Goal: Find specific page/section: Find specific page/section

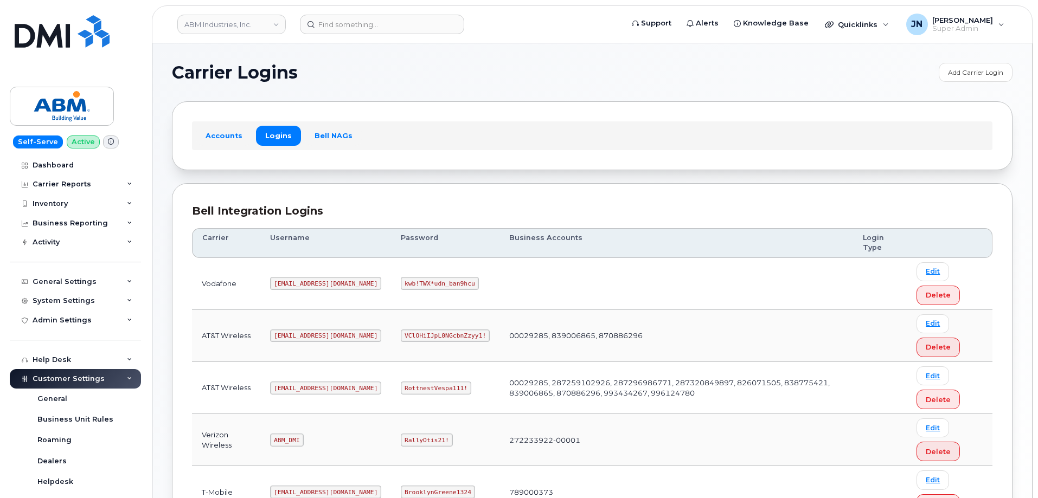
scroll to position [165, 0]
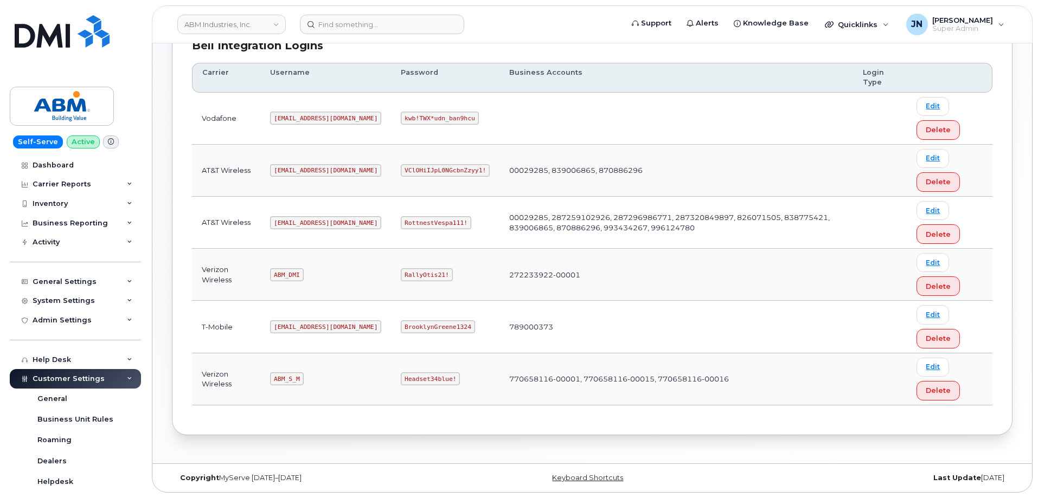
click at [301, 223] on code "abm@dminc.com" at bounding box center [325, 222] width 111 height 13
click at [300, 223] on code "abm@dminc.com" at bounding box center [325, 222] width 111 height 13
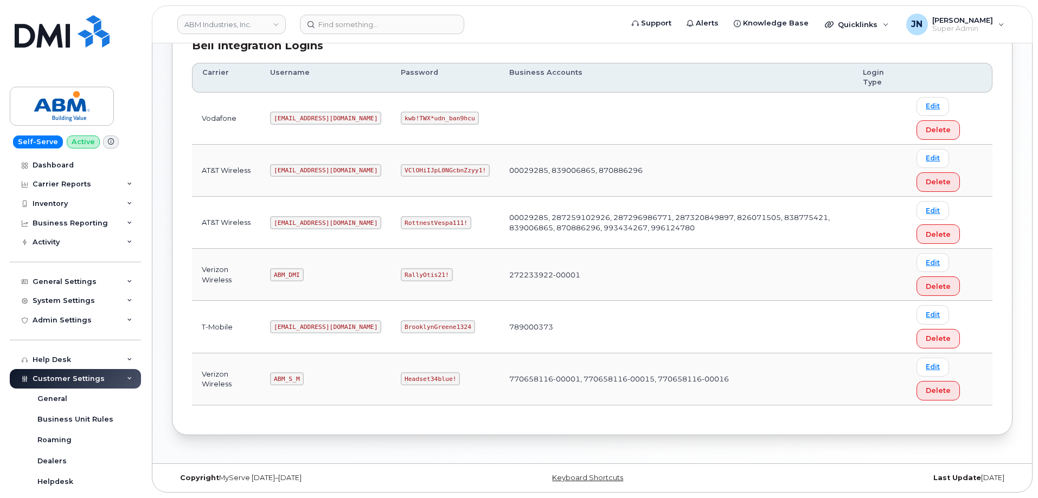
click at [401, 222] on code "RottnestVespa111!" at bounding box center [436, 222] width 71 height 13
copy code "RottnestVespa111!"
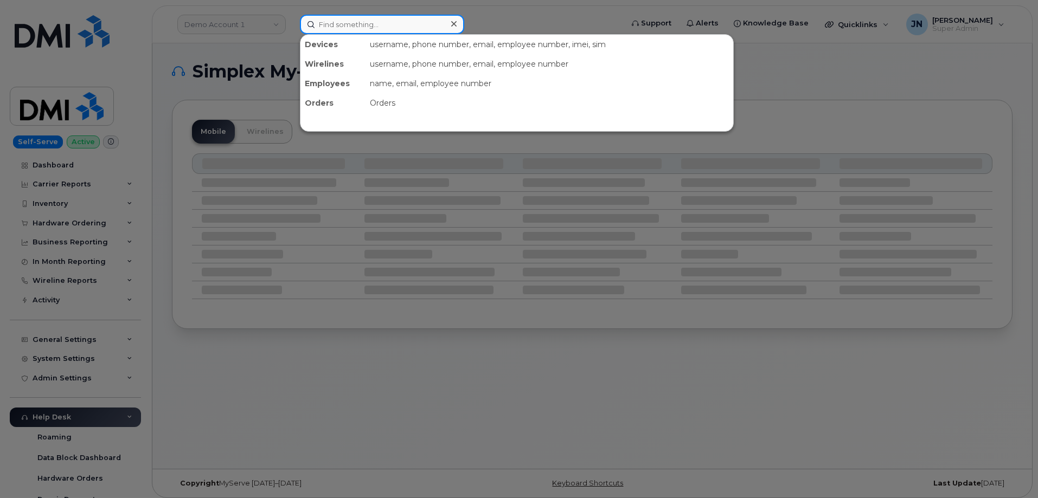
click at [391, 21] on input at bounding box center [382, 25] width 164 height 20
paste input "650.452.9528"
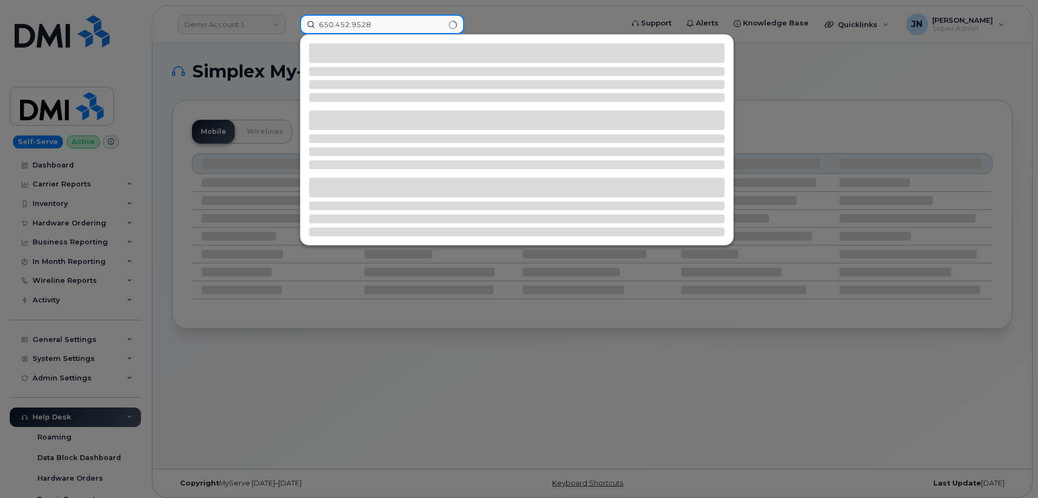
type input "650.452.9528"
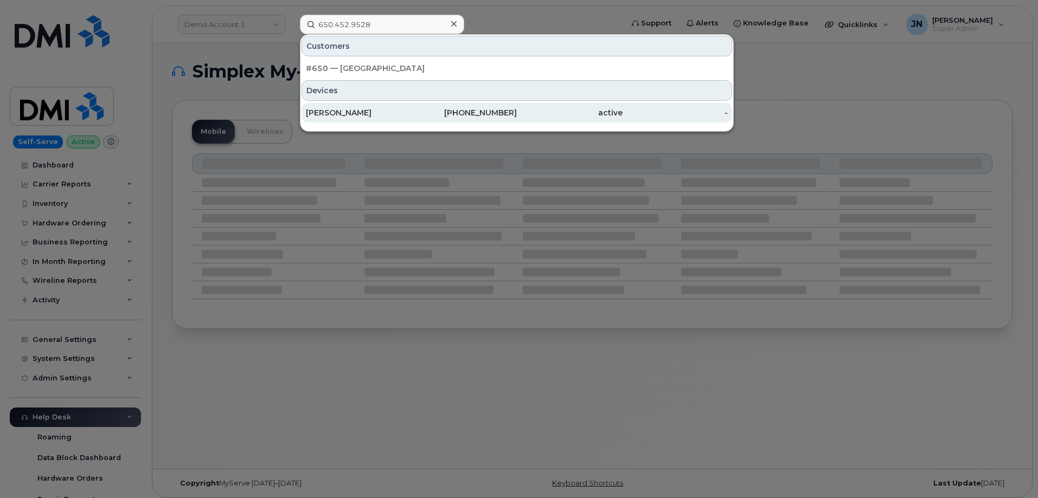
click at [392, 117] on div "YU YALUEN" at bounding box center [359, 112] width 106 height 11
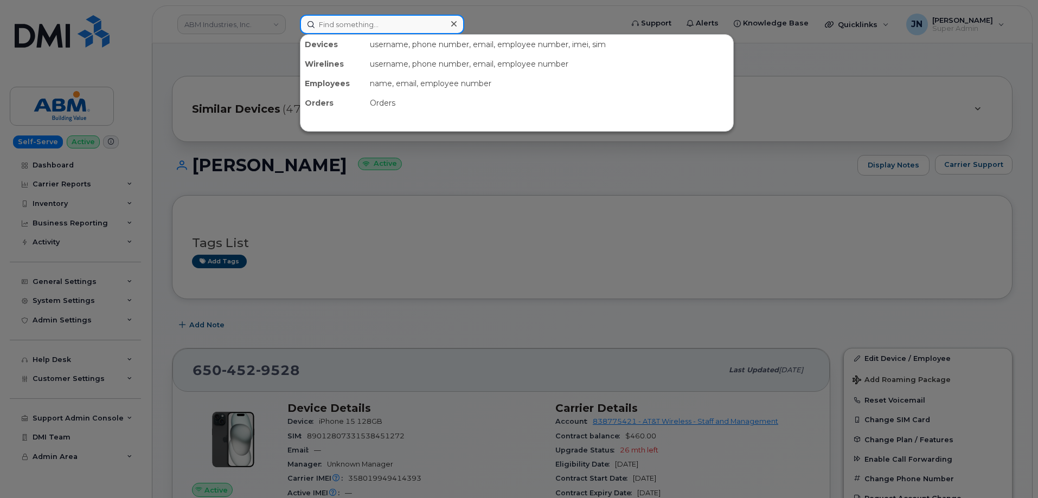
click at [368, 28] on input at bounding box center [382, 25] width 164 height 20
paste input "6507977201"
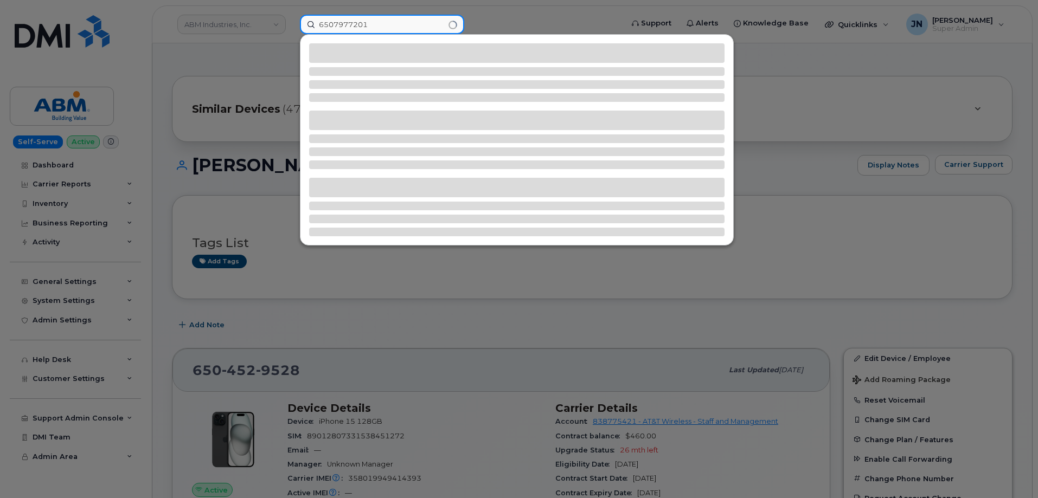
type input "6507977201"
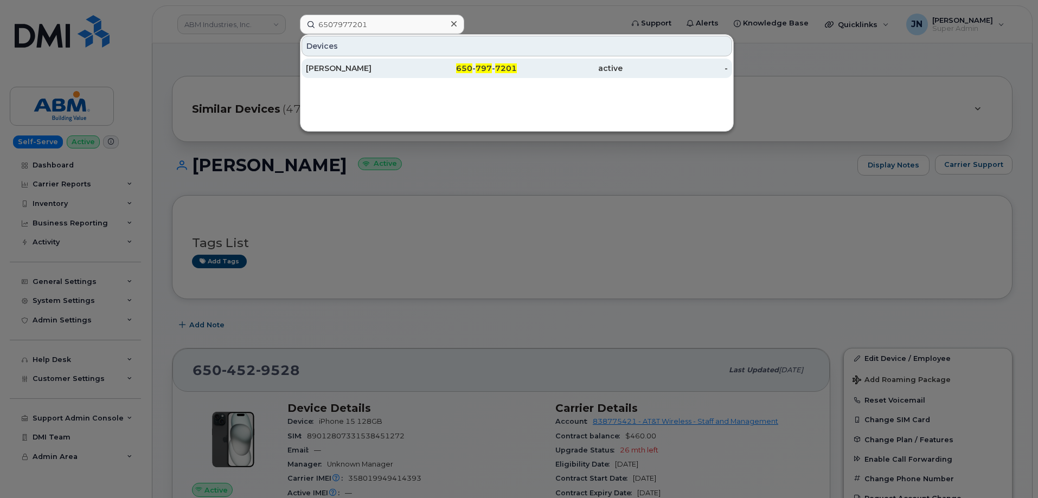
click at [491, 70] on span "797" at bounding box center [484, 68] width 16 height 10
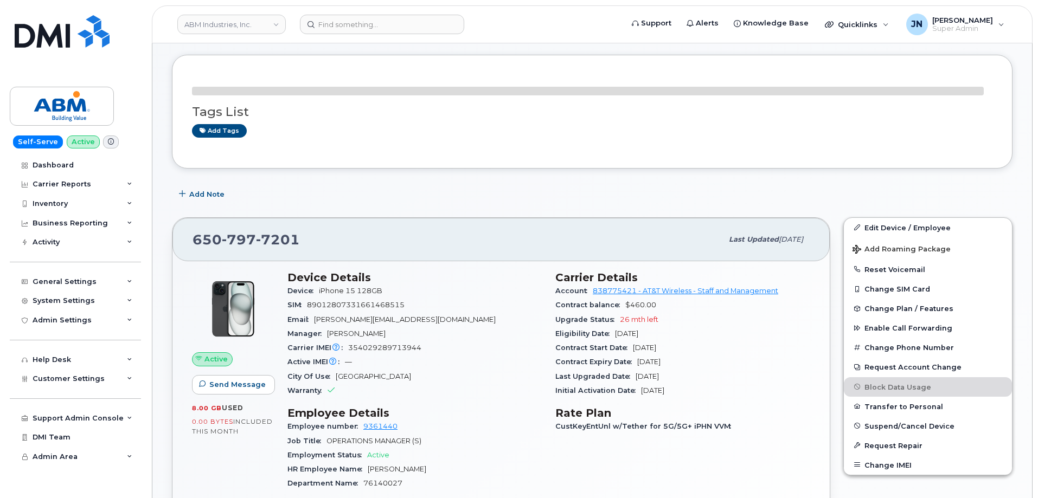
scroll to position [72, 0]
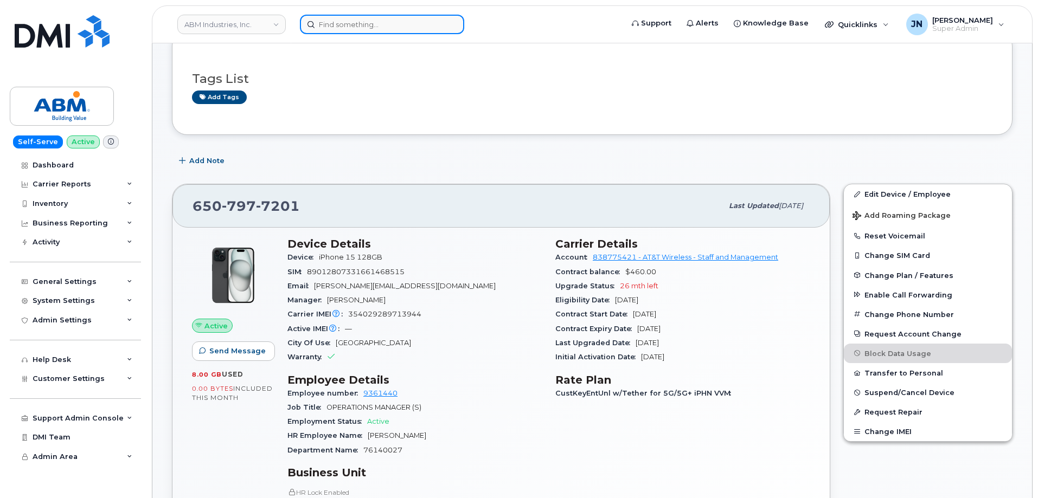
click at [383, 25] on input at bounding box center [382, 25] width 164 height 20
paste input "3057530256"
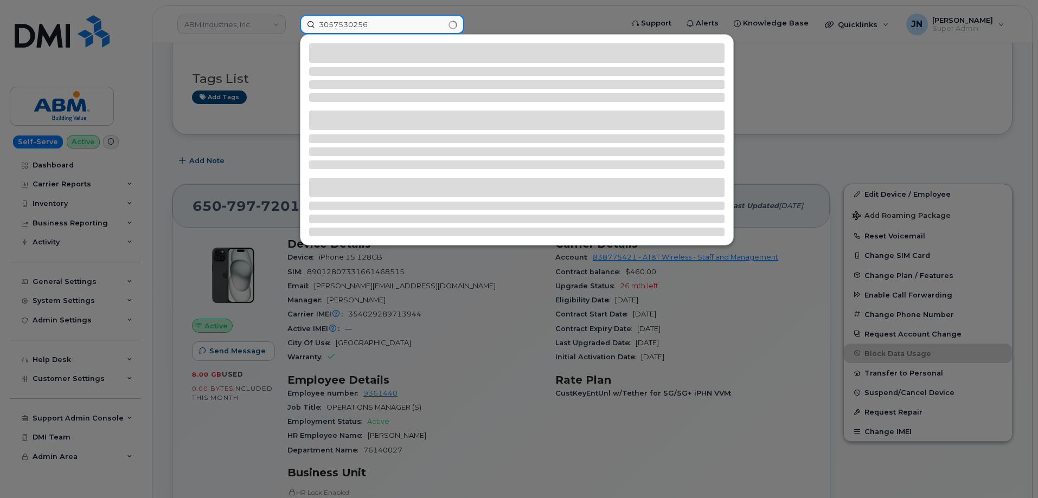
type input "3057530256"
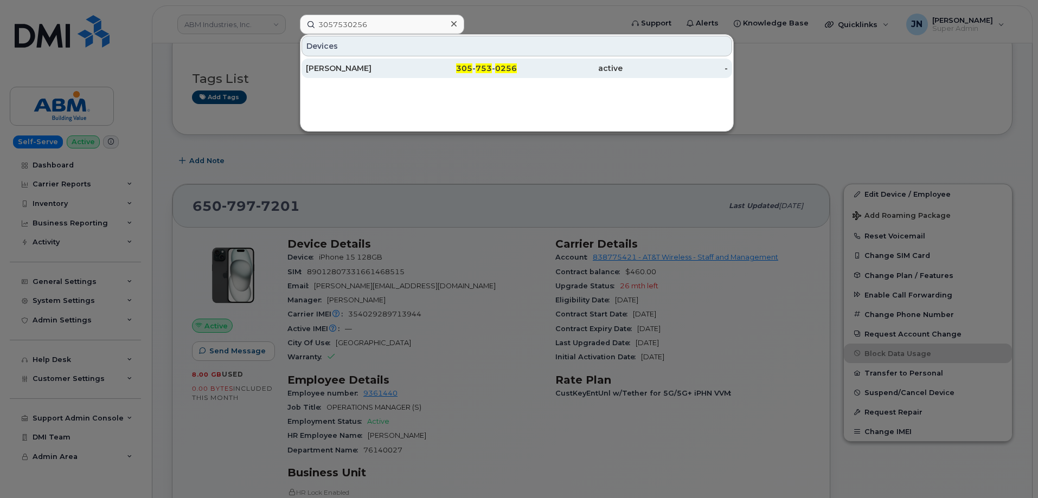
click at [521, 69] on div "active" at bounding box center [570, 68] width 106 height 11
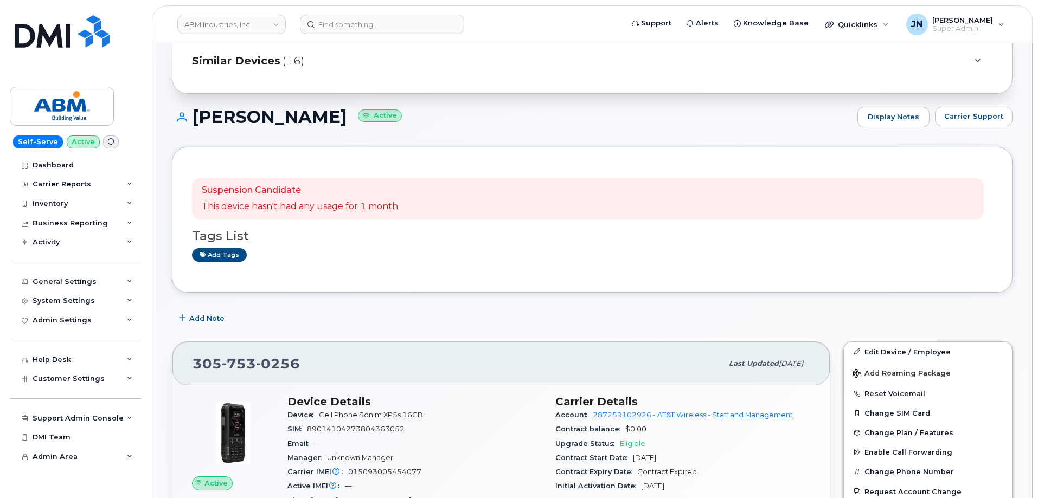
scroll to position [72, 0]
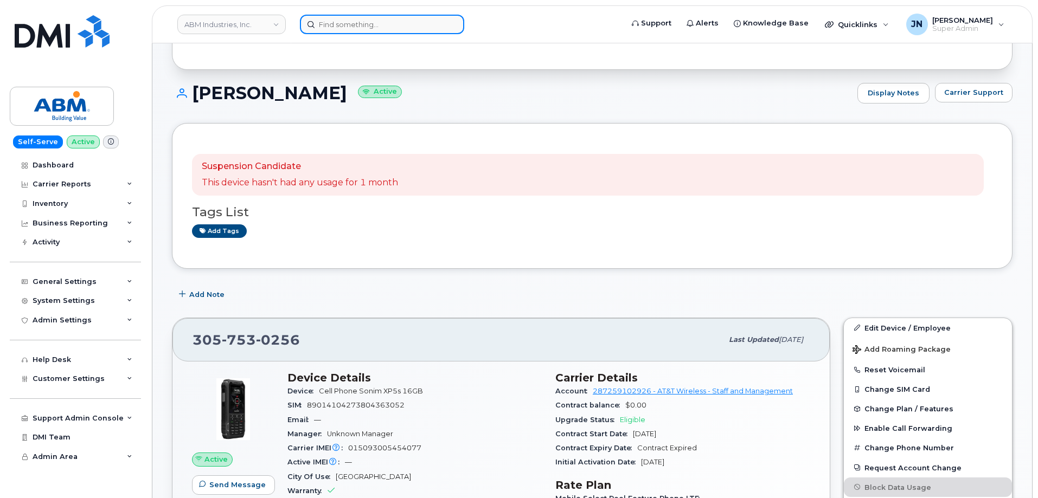
click at [389, 24] on input at bounding box center [382, 25] width 164 height 20
paste input "6505807691"
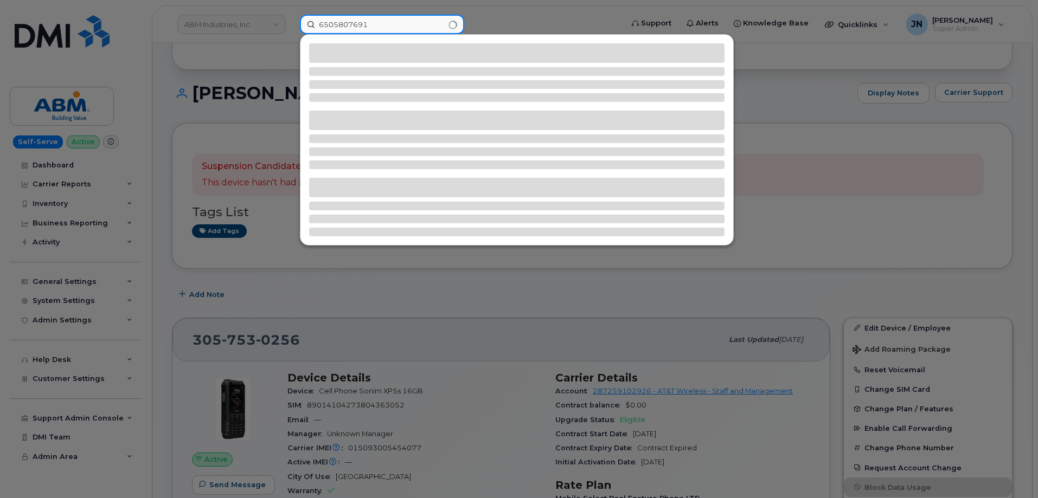
type input "6505807691"
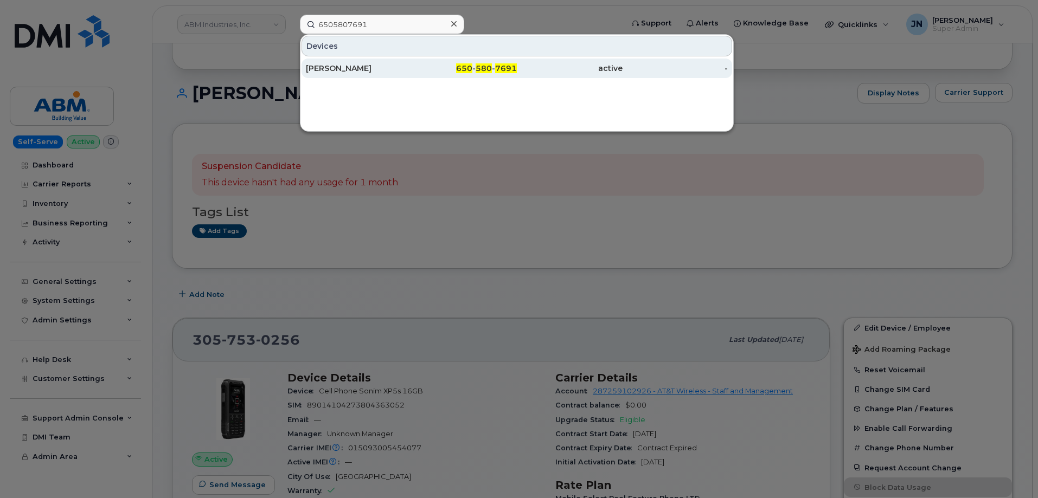
click at [375, 67] on div "KATIE HALLSTROM" at bounding box center [359, 68] width 106 height 11
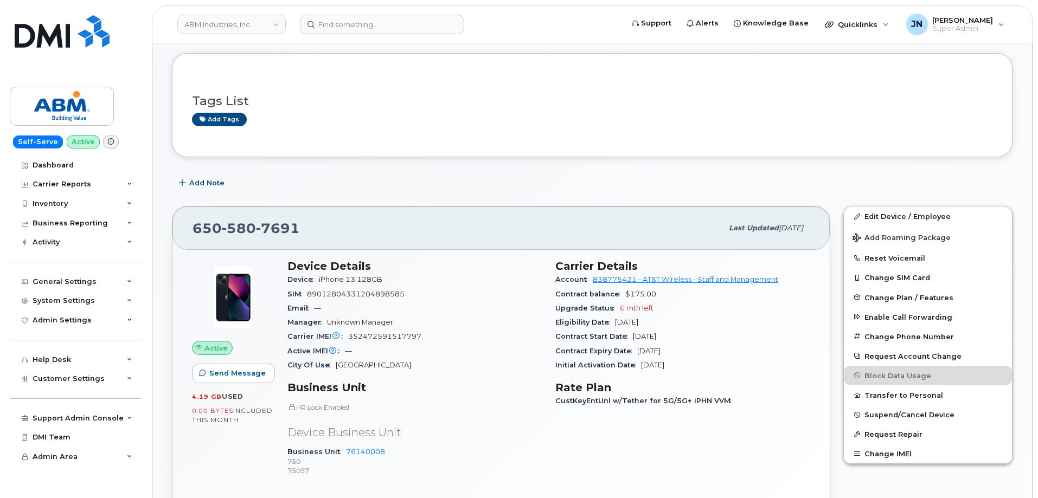
scroll to position [145, 0]
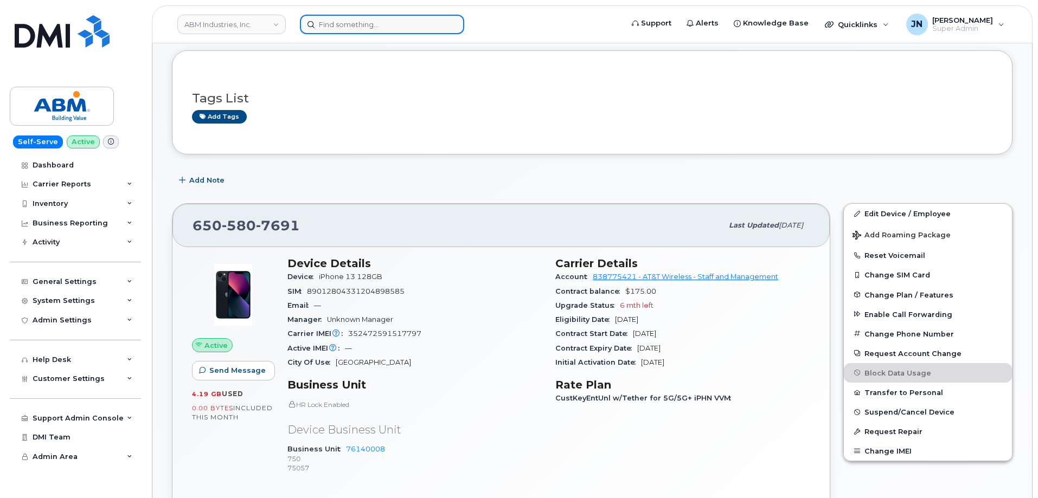
click at [397, 23] on input at bounding box center [382, 25] width 164 height 20
paste input "6503518159"
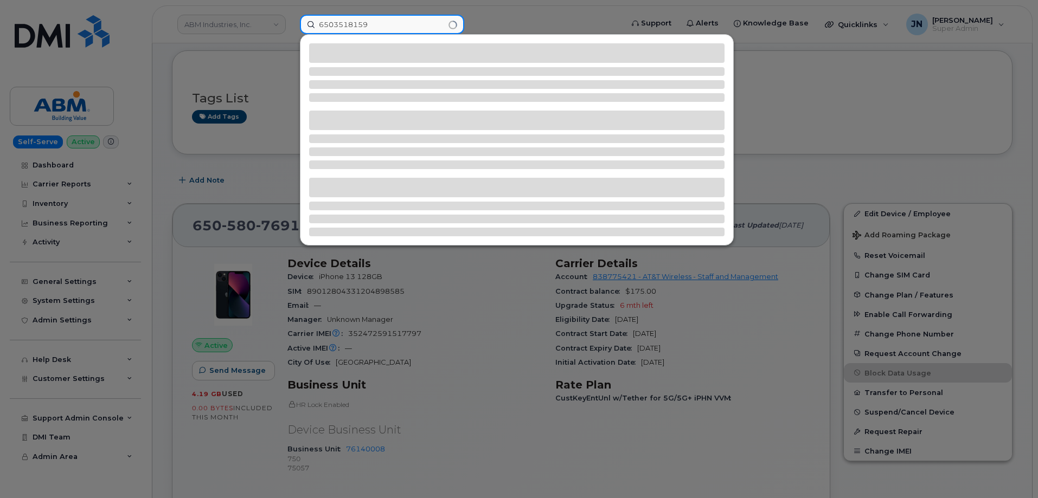
type input "6503518159"
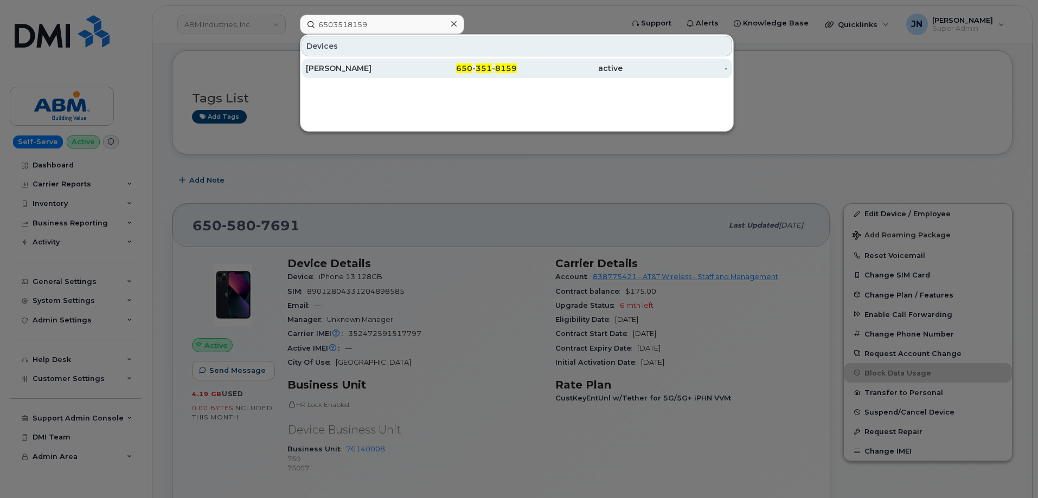
click at [476, 65] on div "650 - 351 - 8159" at bounding box center [465, 68] width 106 height 11
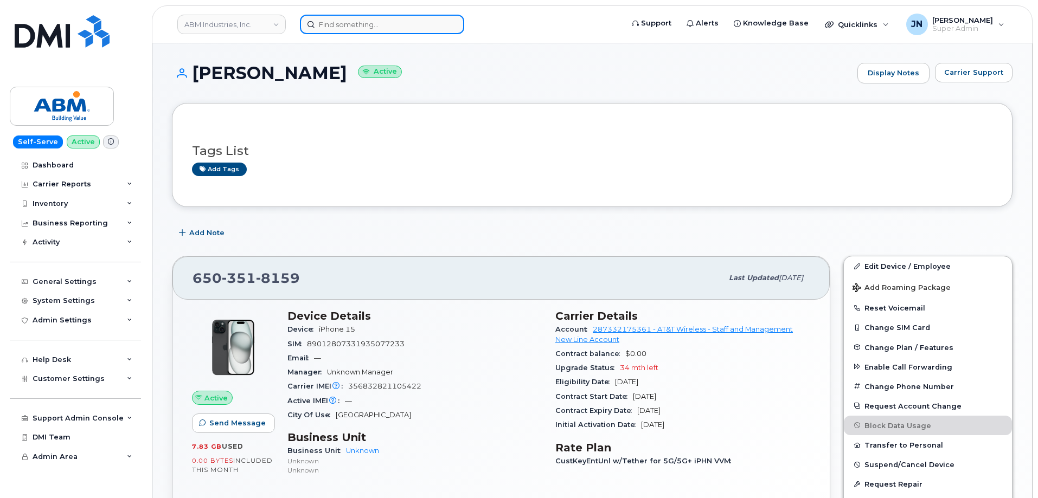
click at [343, 24] on input at bounding box center [382, 25] width 164 height 20
paste input "6503518159"
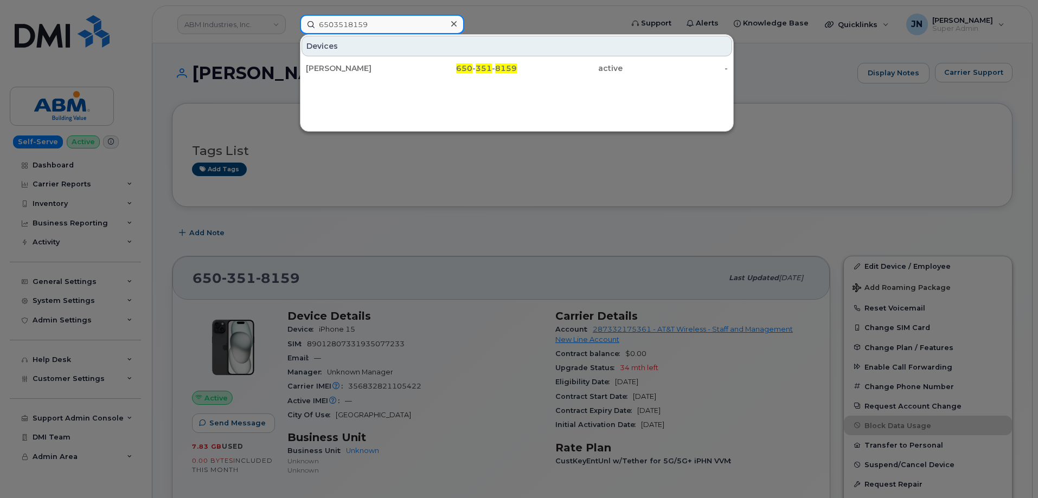
click at [409, 23] on input "6503518159" at bounding box center [382, 25] width 164 height 20
click at [408, 23] on input "6503518159" at bounding box center [382, 25] width 164 height 20
paste input "2969325"
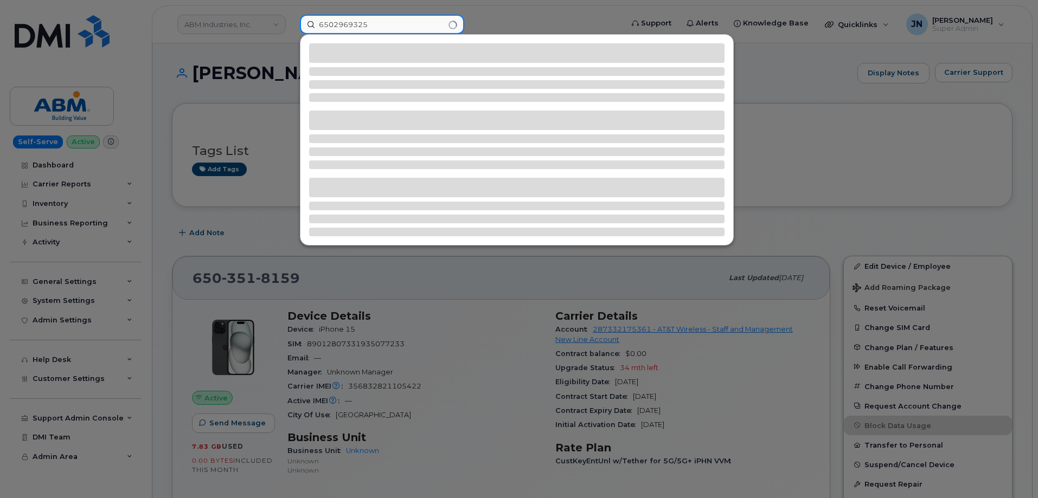
type input "6502969325"
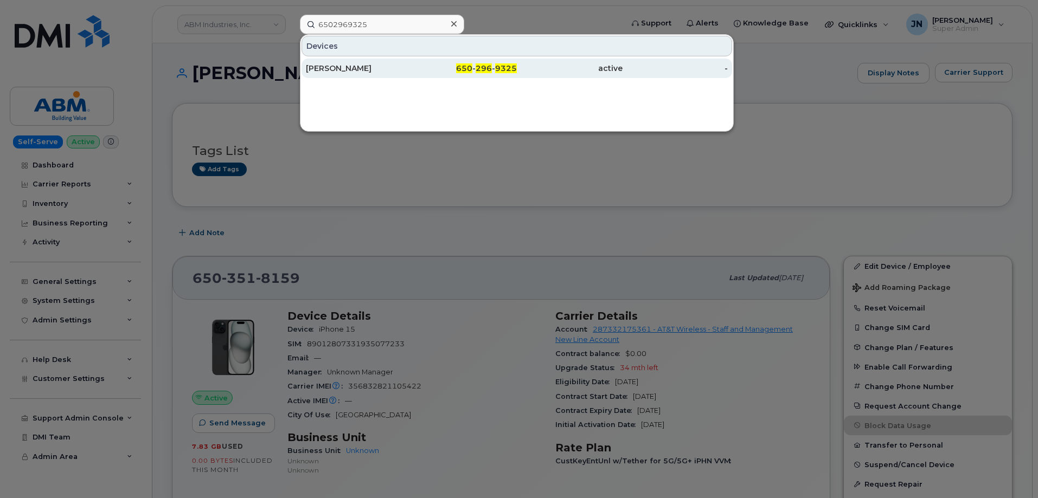
click at [493, 66] on div "650 - 296 - 9325" at bounding box center [465, 68] width 106 height 11
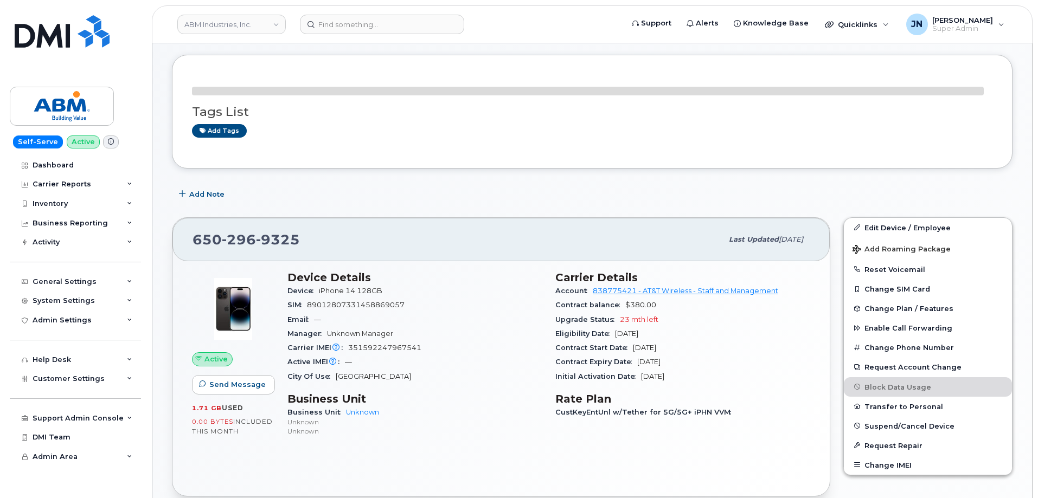
scroll to position [72, 0]
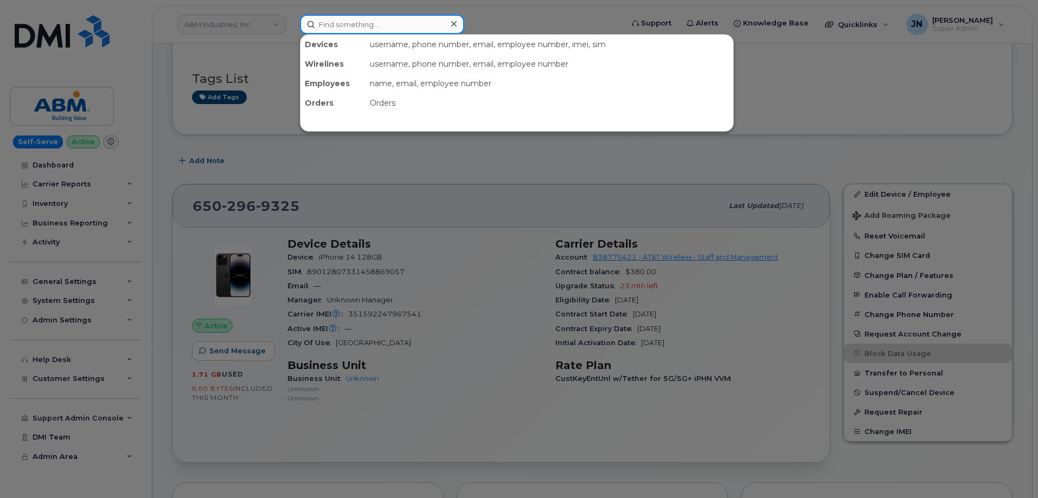
click at [415, 21] on input at bounding box center [382, 25] width 164 height 20
paste input "6507372589"
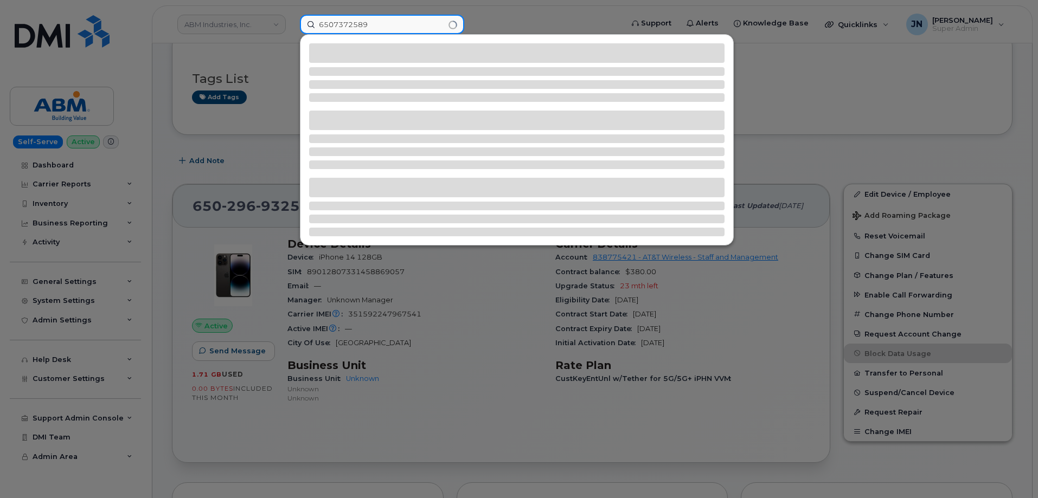
type input "6507372589"
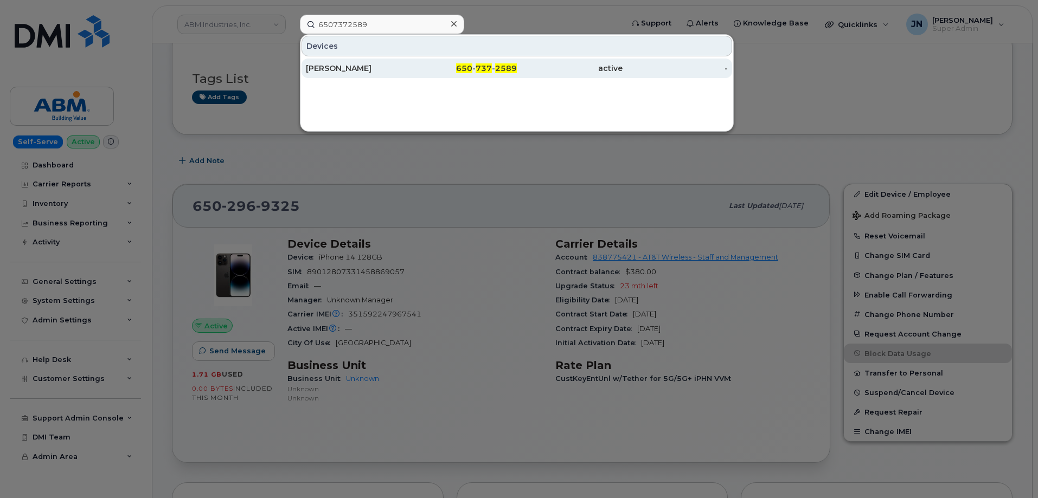
click at [516, 67] on span "2589" at bounding box center [506, 68] width 22 height 10
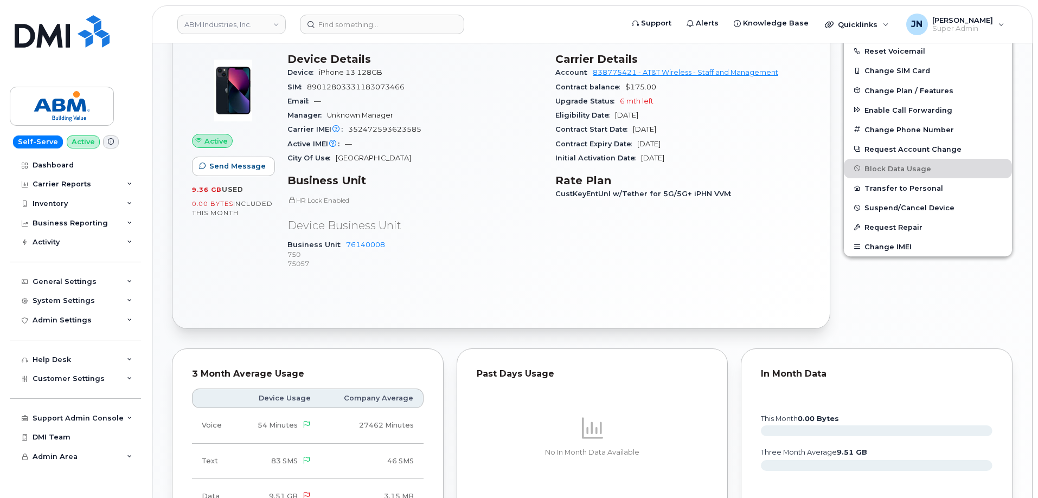
scroll to position [207, 0]
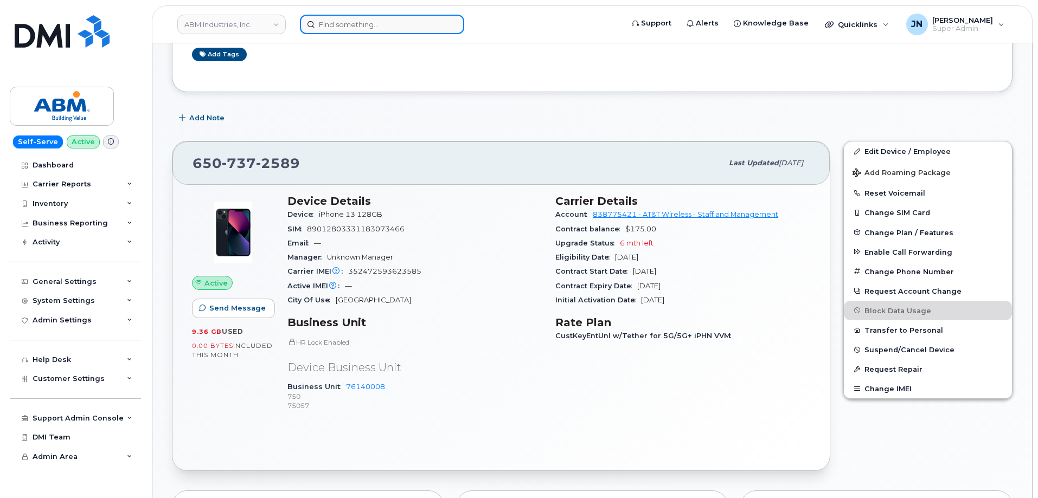
click at [379, 29] on input at bounding box center [382, 25] width 164 height 20
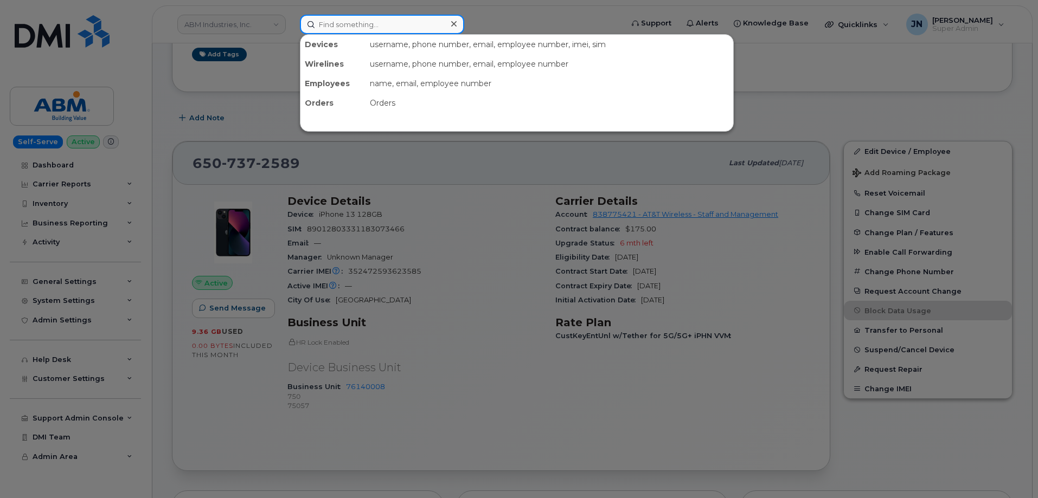
paste input "6504520810"
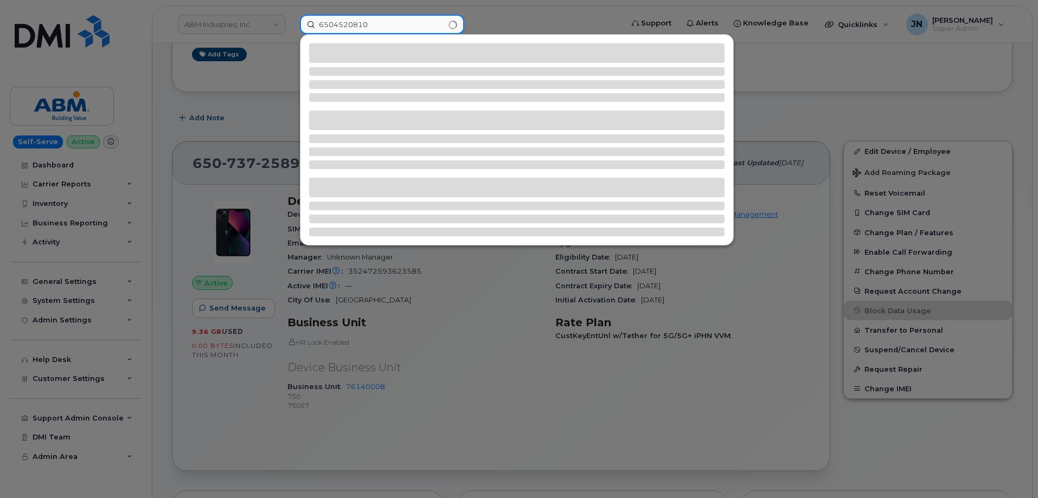
type input "6504520810"
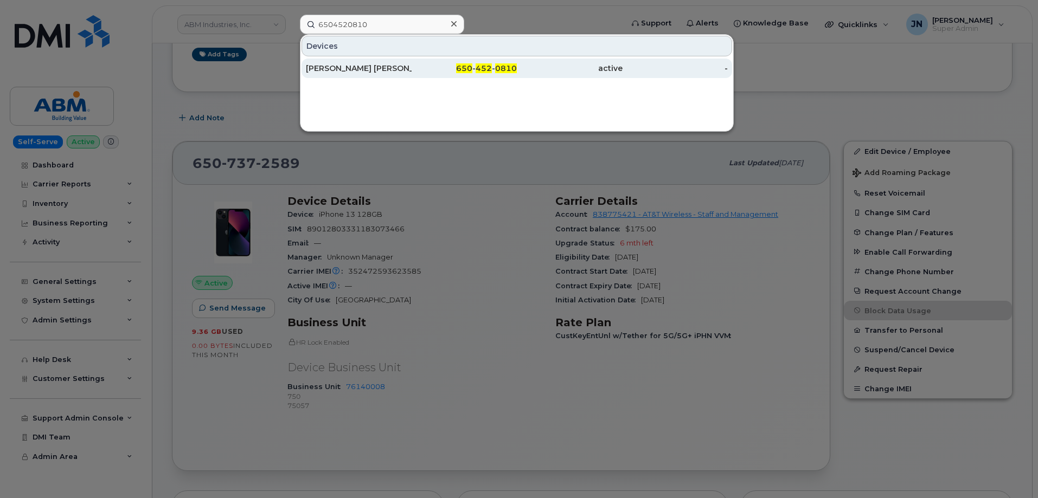
drag, startPoint x: 383, startPoint y: 66, endPoint x: 433, endPoint y: 79, distance: 51.4
click at [383, 66] on div "ABDUL SHAMEEL RASHEED" at bounding box center [359, 68] width 106 height 11
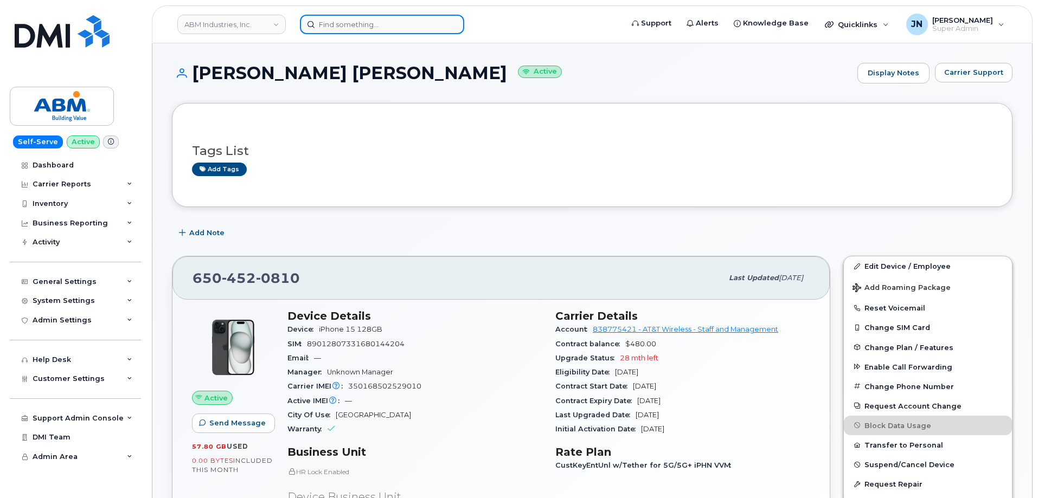
click at [422, 31] on input at bounding box center [382, 25] width 164 height 20
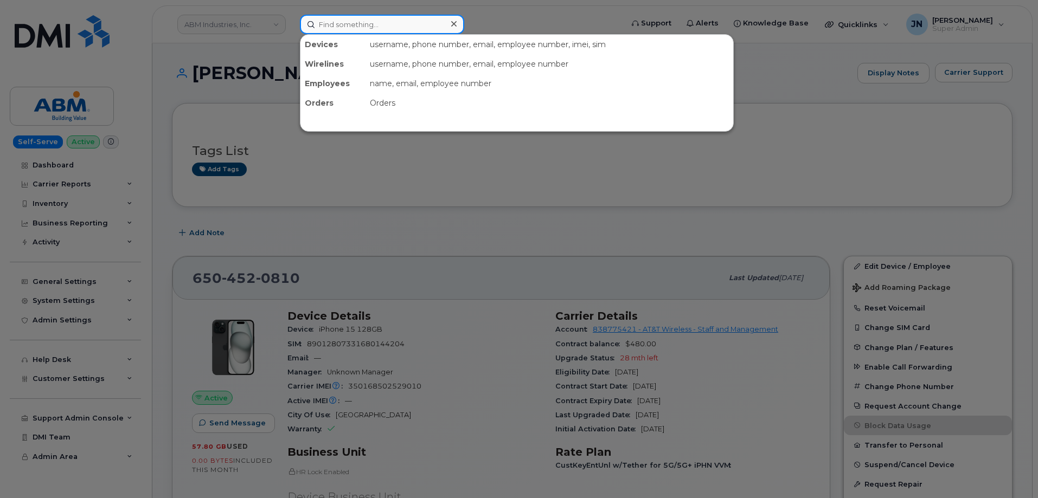
paste input "6505151627"
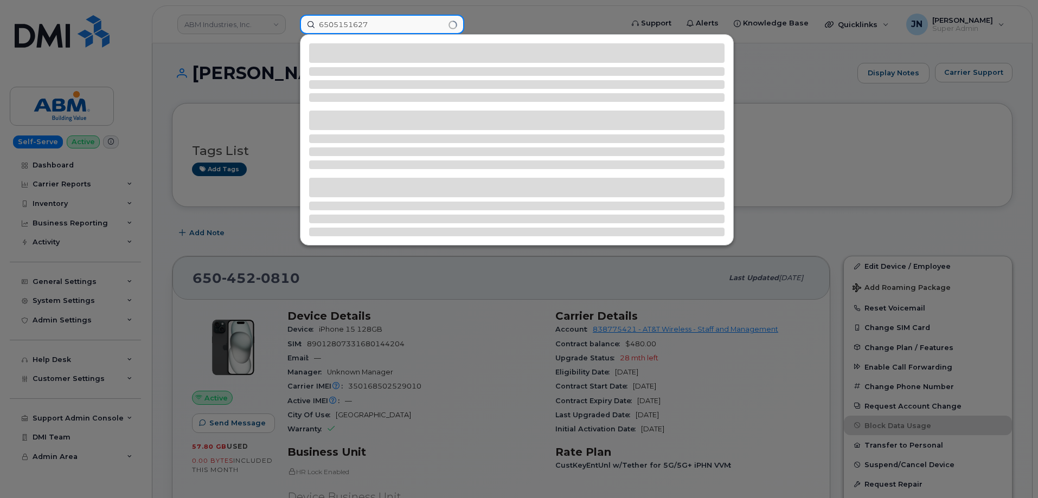
type input "6505151627"
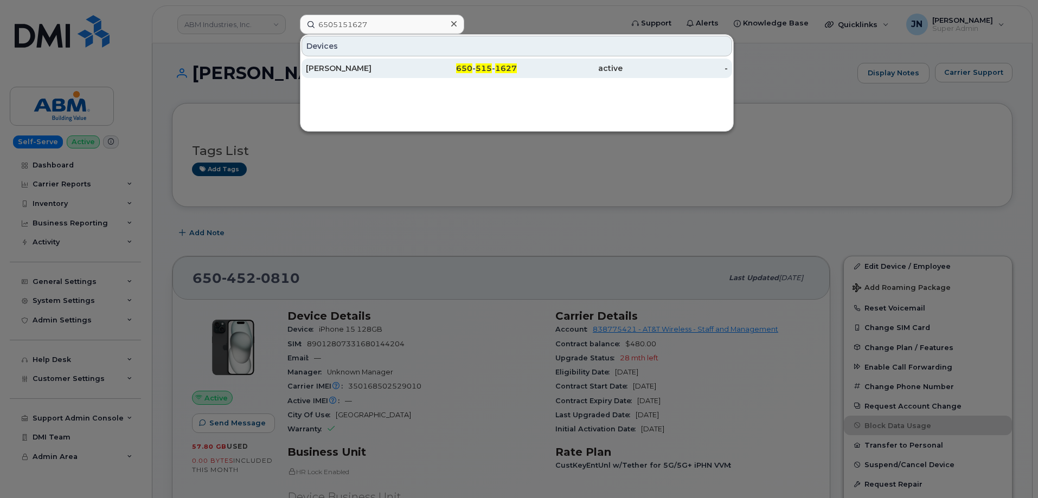
click at [368, 67] on div "[PERSON_NAME]" at bounding box center [359, 68] width 106 height 11
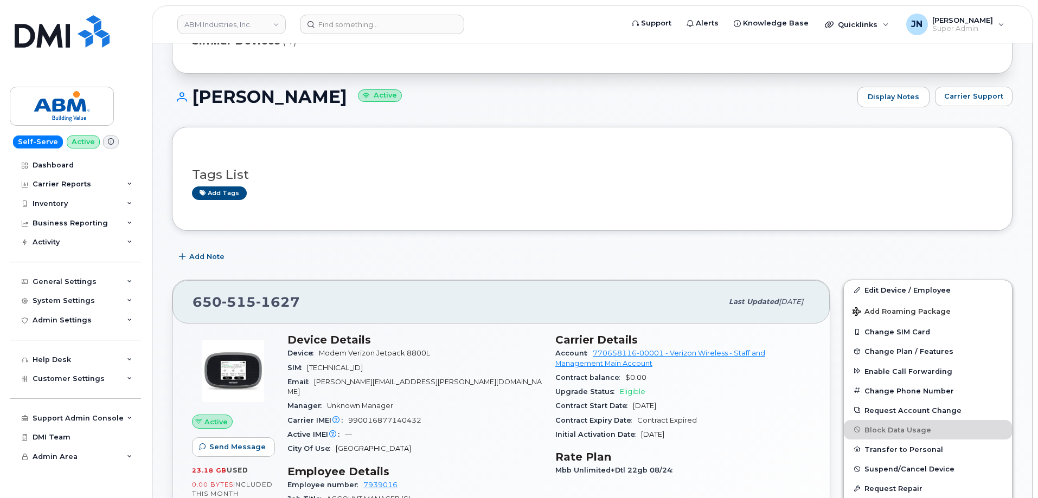
scroll to position [145, 0]
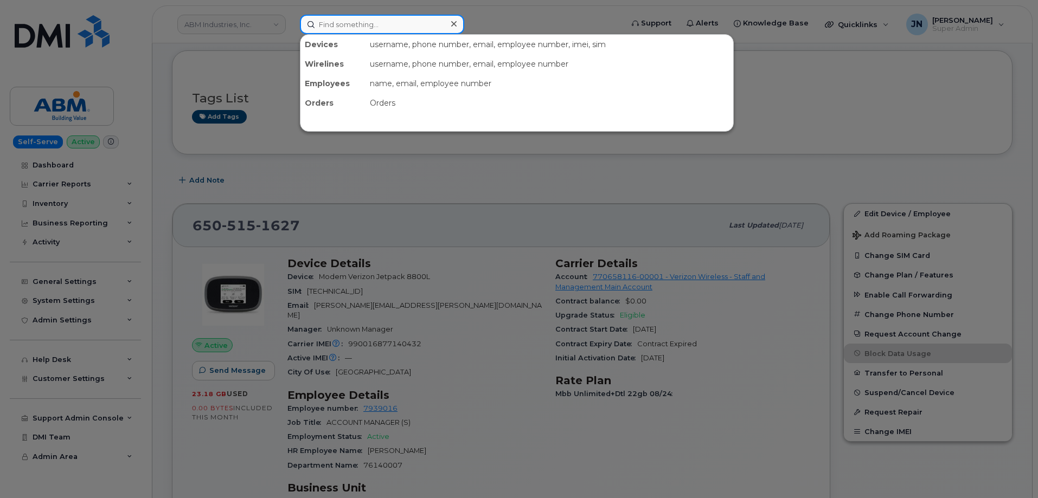
click at [391, 21] on input at bounding box center [382, 25] width 164 height 20
paste input "9148776949"
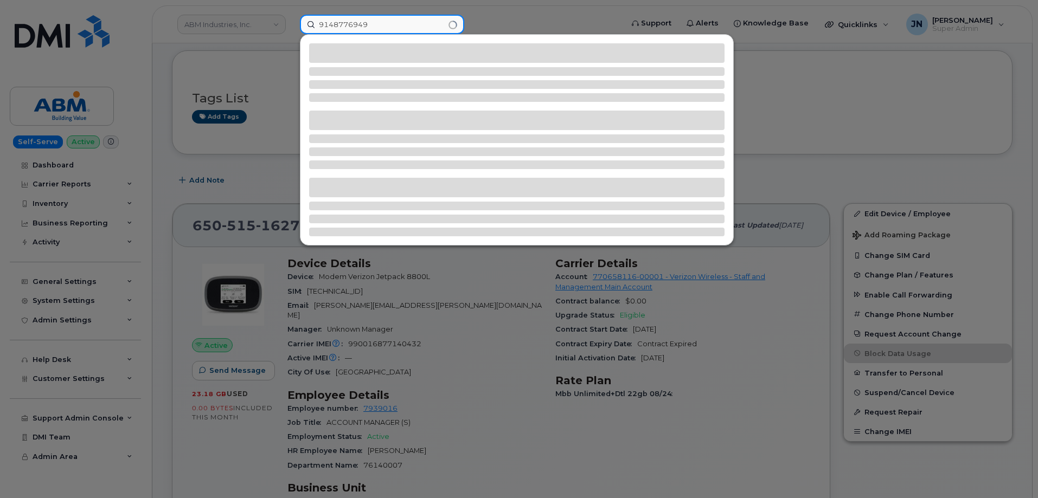
type input "9148776949"
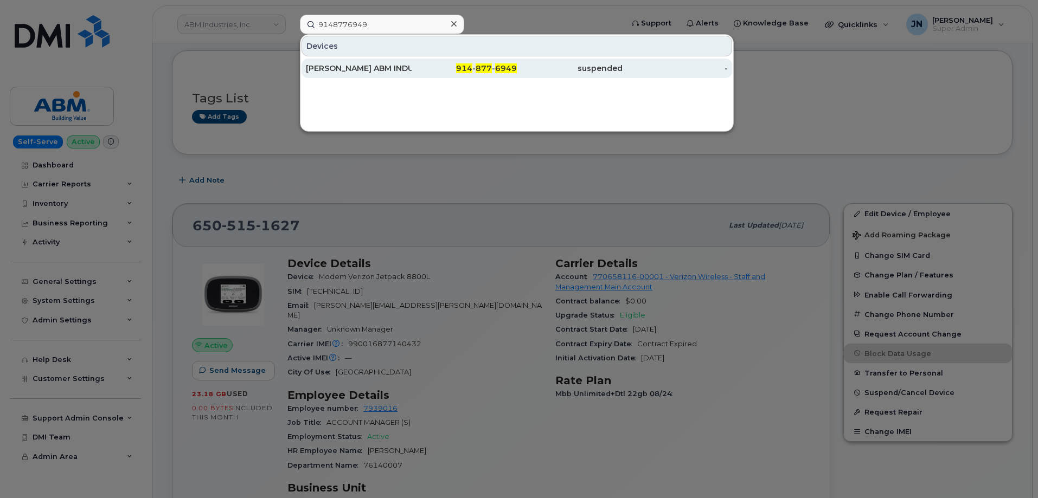
click at [405, 63] on div "JOHN FERRARA ABM INDUSTRIES CDA MAC CRU" at bounding box center [359, 69] width 106 height 20
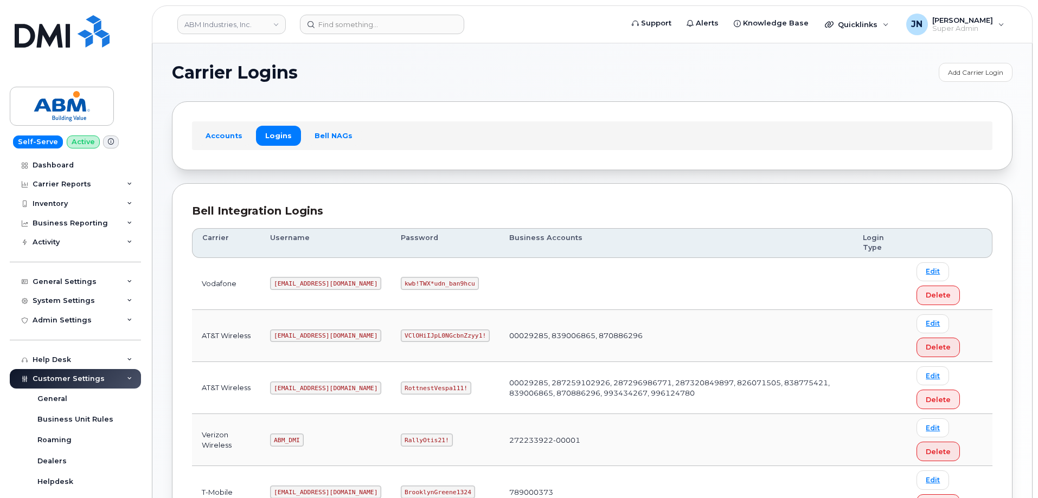
scroll to position [165, 0]
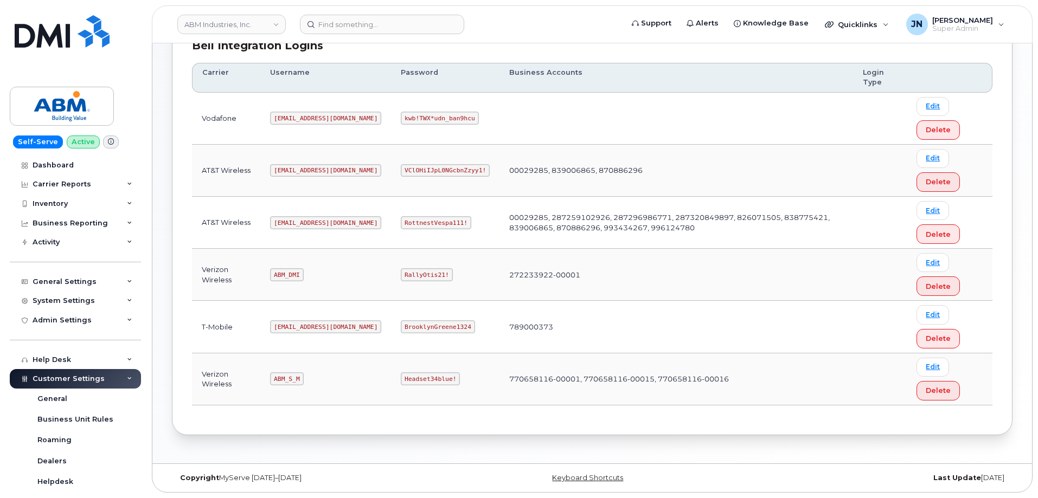
click at [286, 381] on code "ABM_S_M" at bounding box center [286, 379] width 33 height 13
copy code "ABM_S_M"
click at [401, 380] on code "Headset34blue!" at bounding box center [430, 379] width 59 height 13
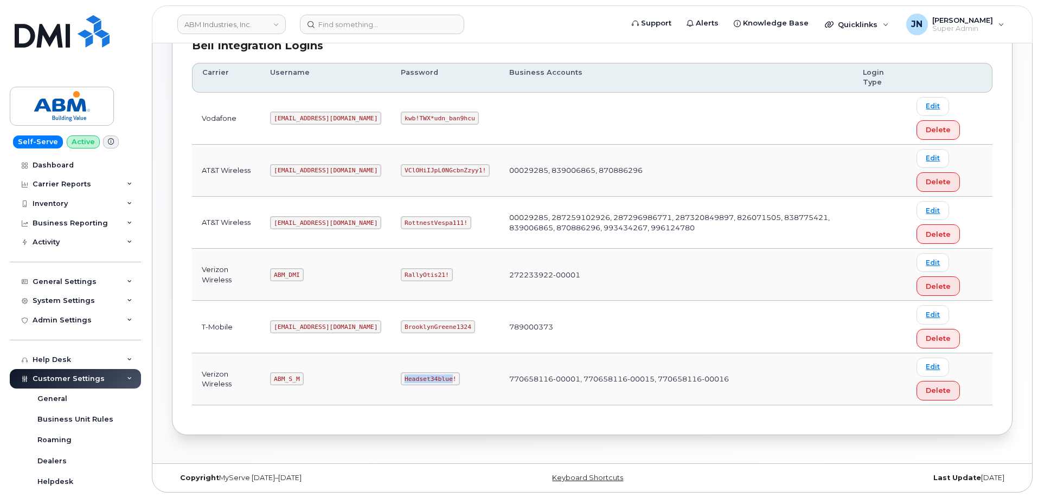
click at [401, 379] on code "Headset34blue!" at bounding box center [430, 379] width 59 height 13
copy code "Headset34blue!"
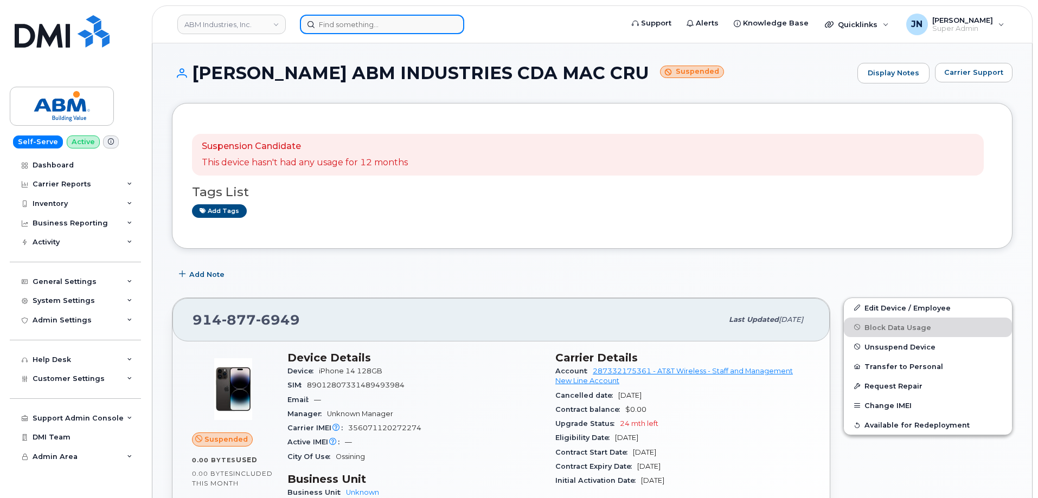
click at [408, 28] on input at bounding box center [382, 25] width 164 height 20
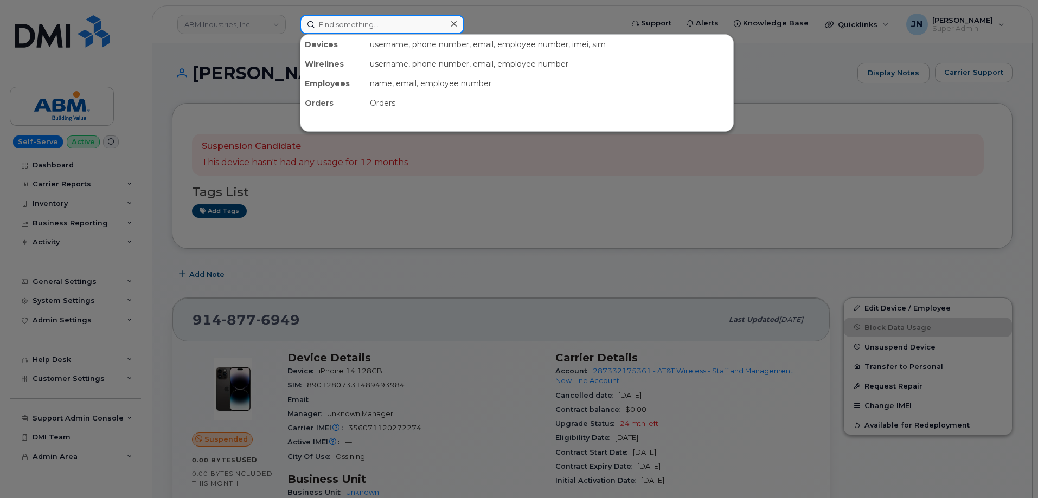
paste input "3126100111"
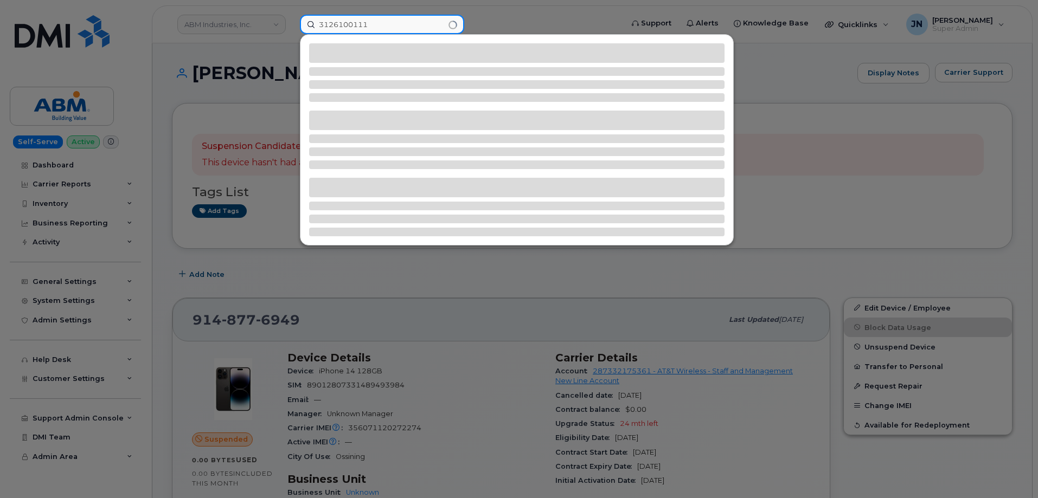
type input "3126100111"
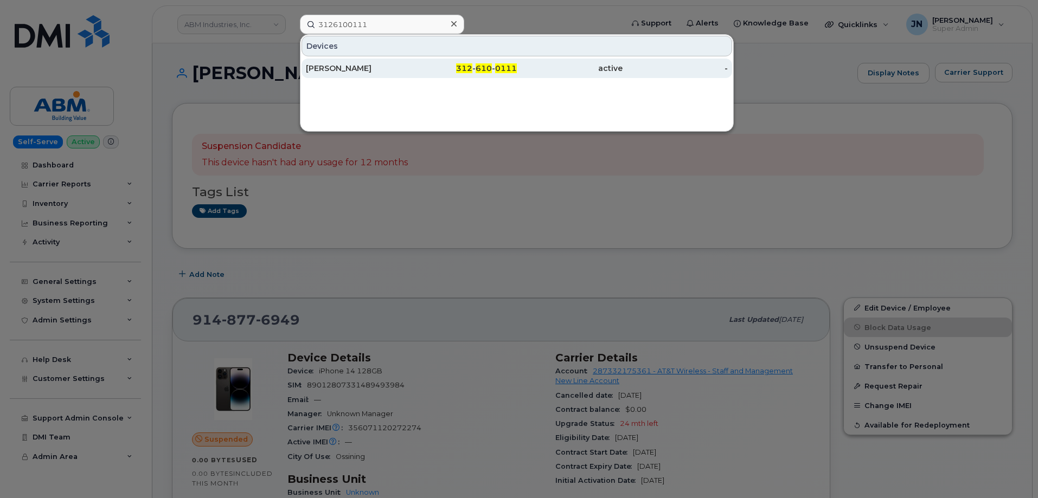
click at [487, 68] on span "610" at bounding box center [484, 68] width 16 height 10
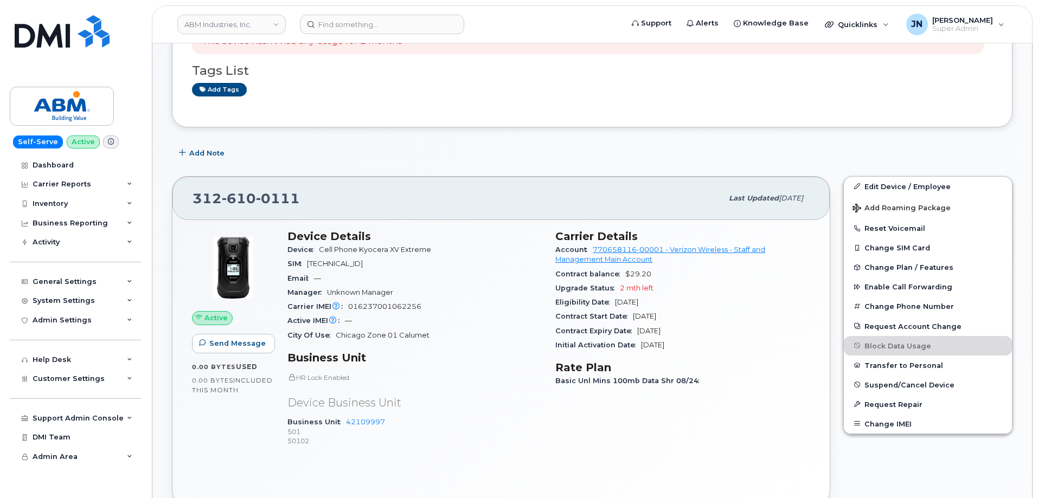
scroll to position [217, 0]
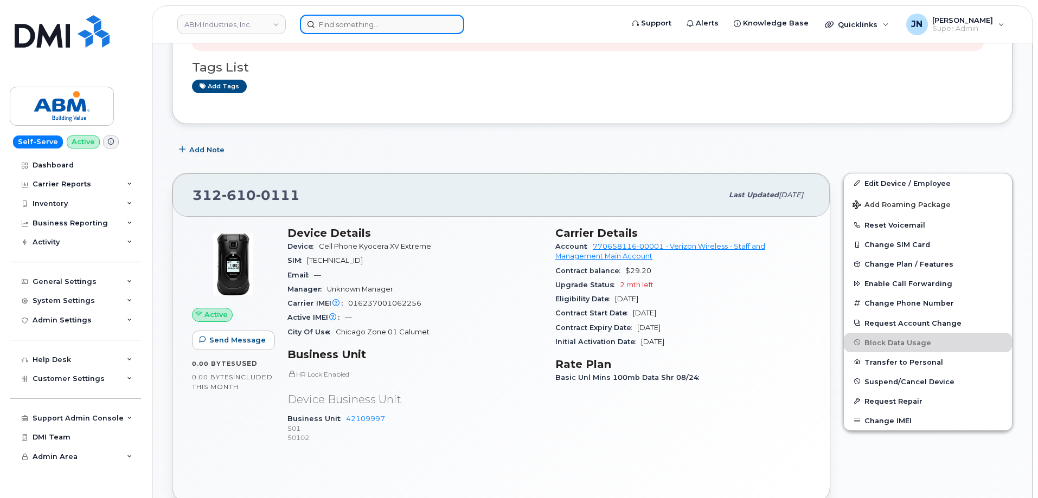
click at [333, 25] on input at bounding box center [382, 25] width 164 height 20
paste input "3479315958"
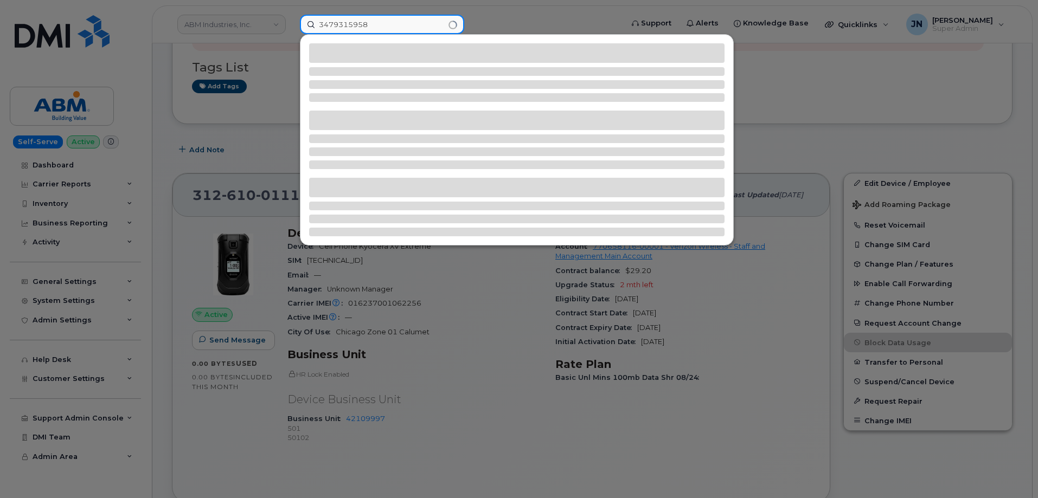
type input "3479315958"
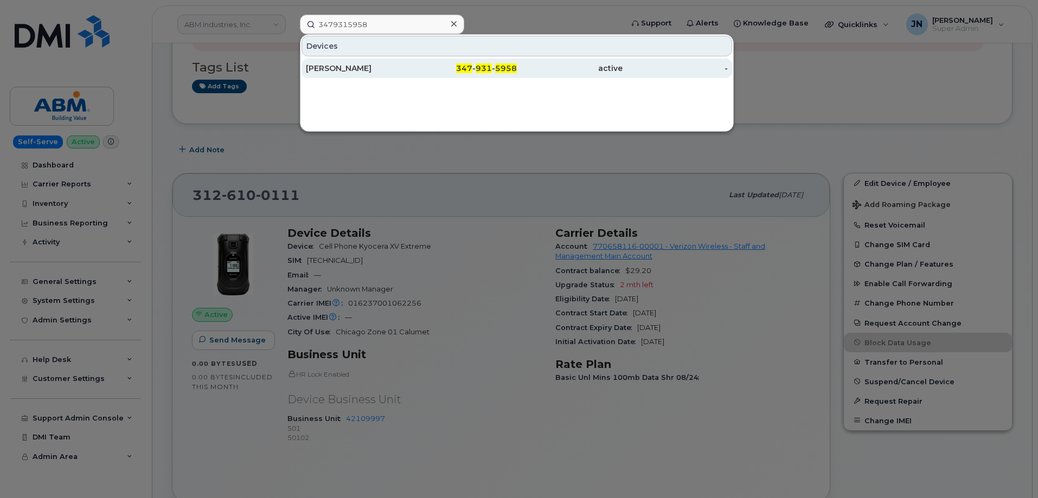
click at [361, 68] on div "[PERSON_NAME]" at bounding box center [359, 68] width 106 height 11
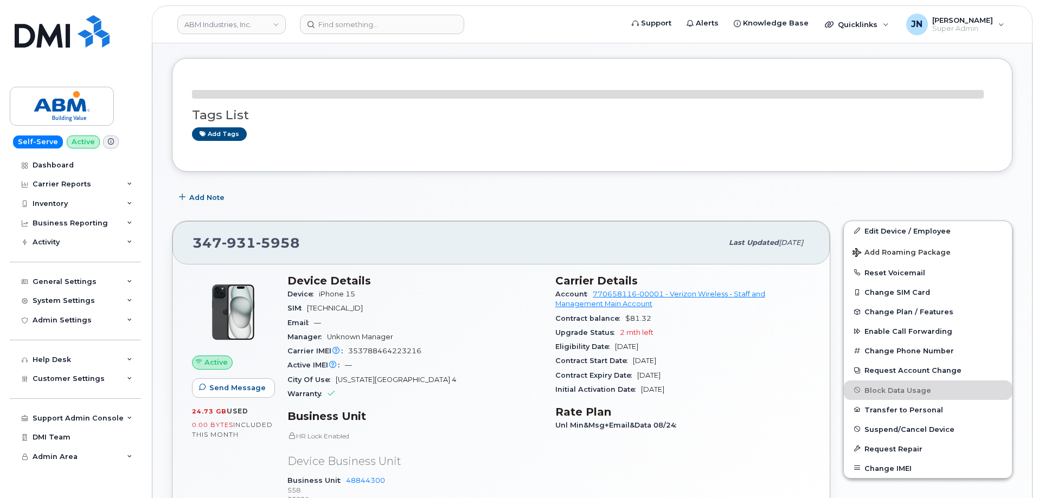
scroll to position [145, 0]
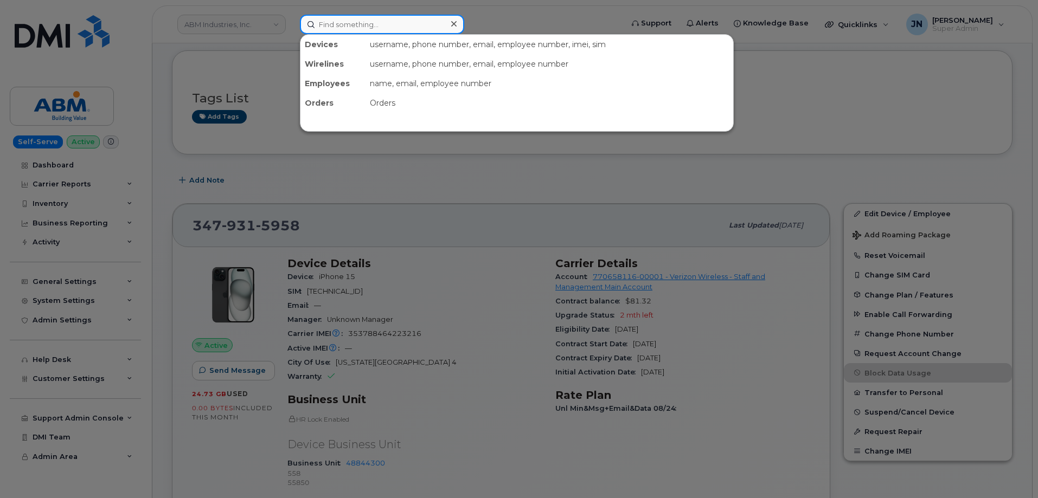
click at [382, 23] on input at bounding box center [382, 25] width 164 height 20
paste input "9176209617"
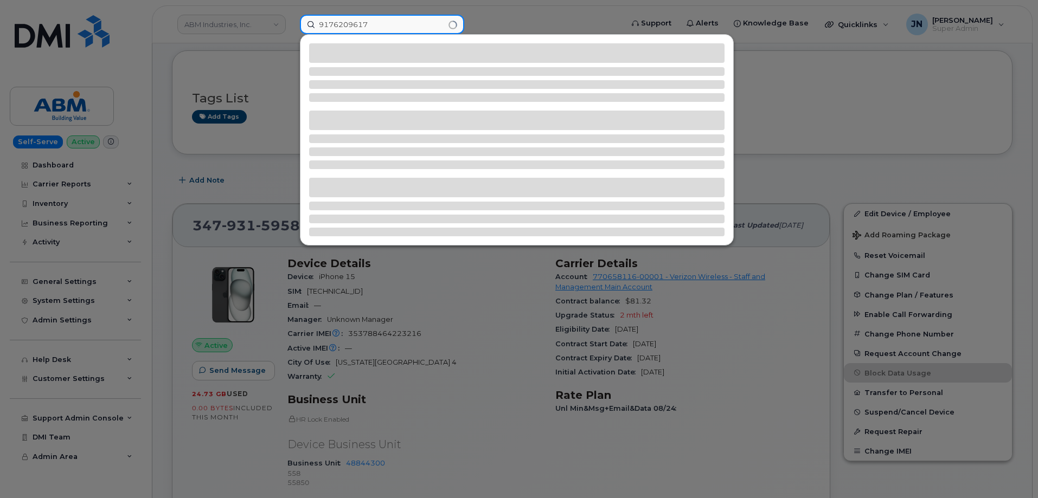
type input "9176209617"
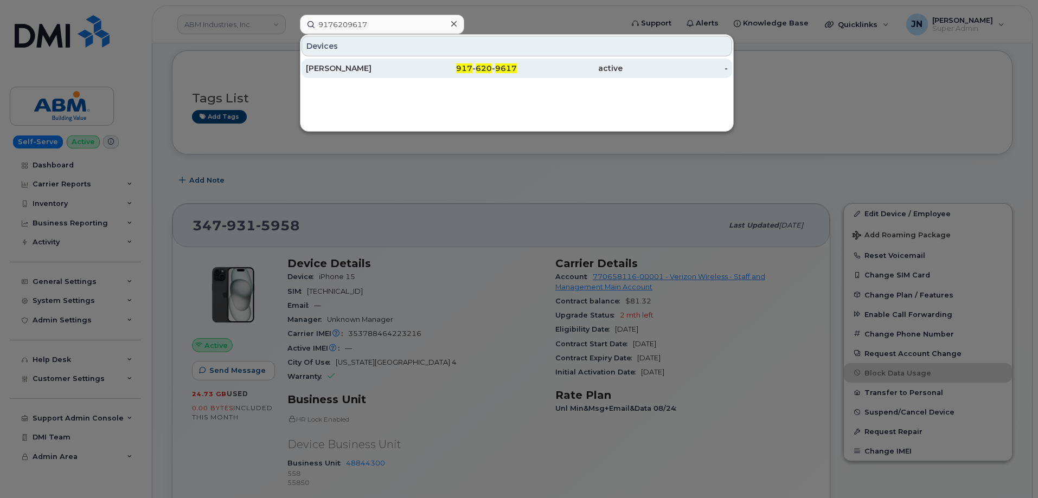
click at [374, 72] on div "[PERSON_NAME]" at bounding box center [359, 68] width 106 height 11
